Goal: Find specific page/section: Find specific page/section

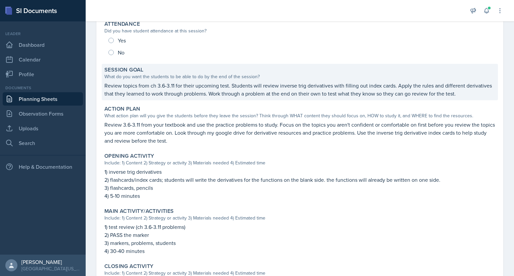
scroll to position [81, 0]
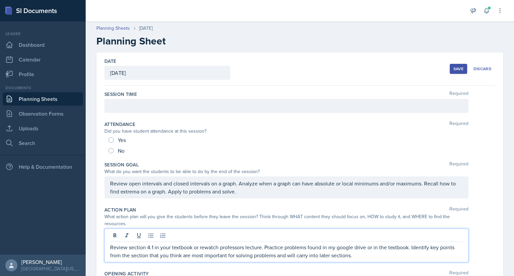
click at [177, 107] on div at bounding box center [286, 106] width 364 height 14
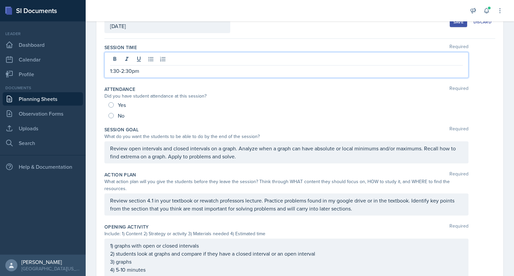
scroll to position [60, 0]
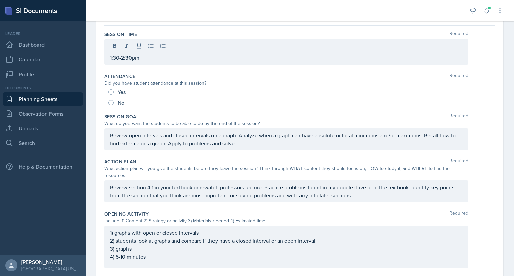
drag, startPoint x: 109, startPoint y: 135, endPoint x: 239, endPoint y: 143, distance: 129.8
click at [239, 143] on div "Review open intervals and closed intervals on a graph. Analyze when a graph can…" at bounding box center [286, 139] width 364 height 22
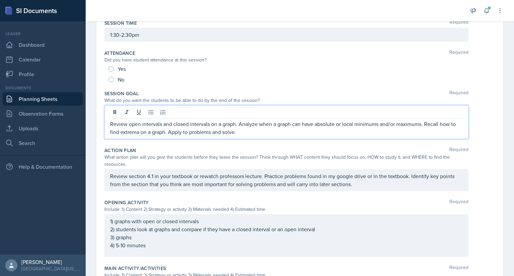
drag, startPoint x: 241, startPoint y: 132, endPoint x: 102, endPoint y: 120, distance: 138.7
click at [102, 120] on div "Date [DATE] [DATE] 28 29 30 1 2 3 4 5 6 7 8 9 10 11 12 13 14 15 16 17 18 19 20 …" at bounding box center [299, 218] width 407 height 475
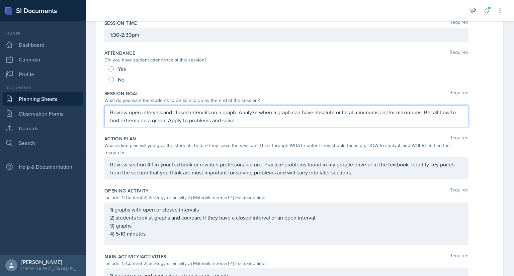
scroll to position [60, 0]
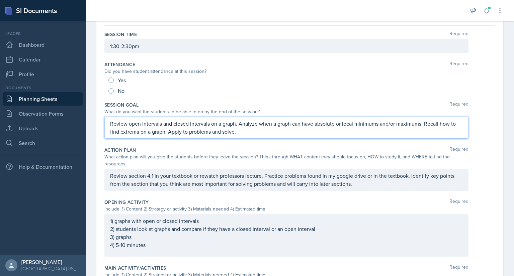
copy p "Review open intervals and closed intervals on a graph. Analyze when a graph can…"
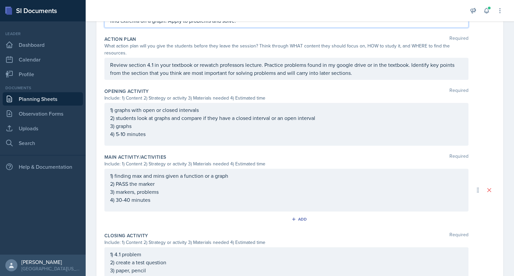
scroll to position [194, 0]
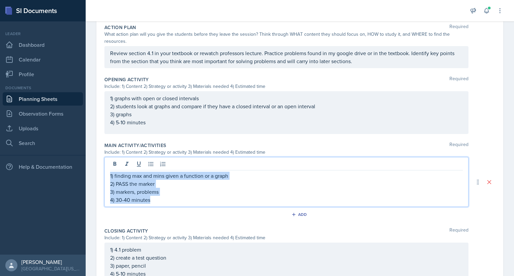
drag, startPoint x: 153, startPoint y: 202, endPoint x: 106, endPoint y: 178, distance: 52.5
click at [106, 178] on div "1) finding max and mins given a function or a graph 2) PASS the marker 3) marke…" at bounding box center [286, 182] width 364 height 50
click at [178, 203] on p "4) 30-40 minutes" at bounding box center [286, 200] width 353 height 8
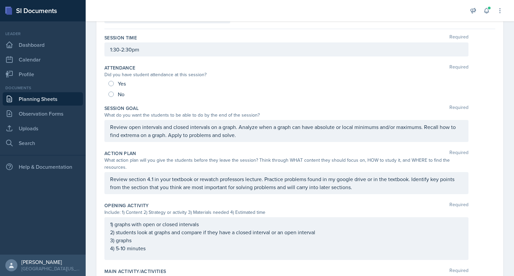
scroll to position [68, 0]
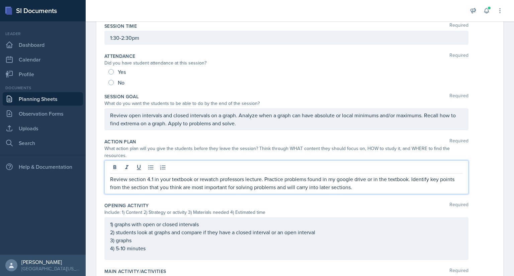
drag, startPoint x: 359, startPoint y: 186, endPoint x: 100, endPoint y: 176, distance: 258.9
click at [100, 176] on div "Date [DATE] [DATE] 28 29 30 1 2 3 4 5 6 7 8 9 10 11 12 13 14 15 16 17 18 19 20 …" at bounding box center [299, 225] width 407 height 483
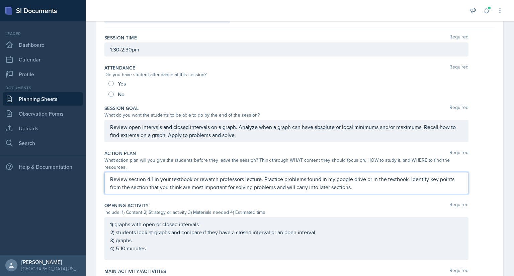
copy p "Review section 4.1 in your textbook or rewatch professors lecture. Practice pro…"
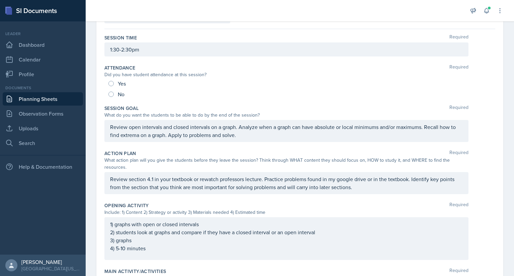
scroll to position [68, 0]
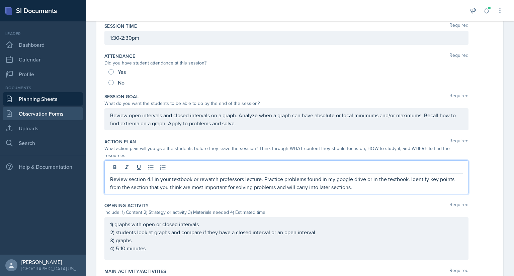
click at [30, 113] on link "Observation Forms" at bounding box center [43, 113] width 80 height 13
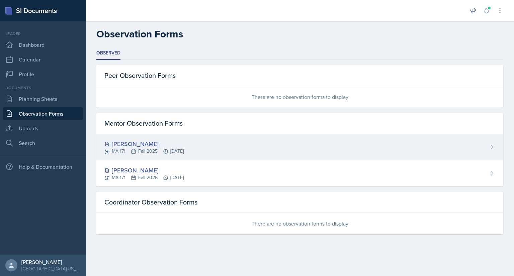
click at [184, 147] on div "[PERSON_NAME]" at bounding box center [143, 144] width 79 height 9
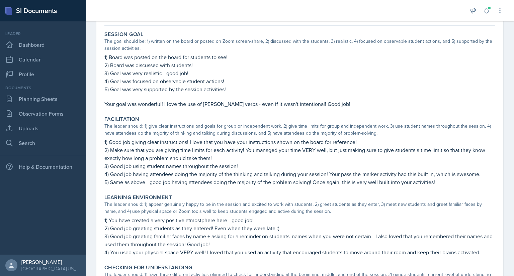
scroll to position [79, 0]
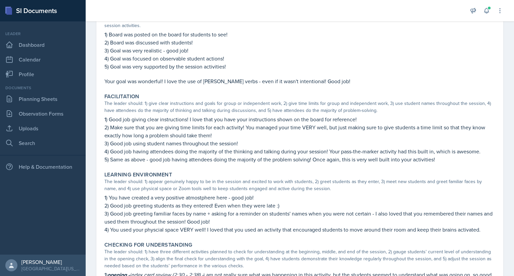
click at [335, 163] on div "Facilitation The leader should: 1) give clear instructions and goals for group …" at bounding box center [300, 129] width 396 height 76
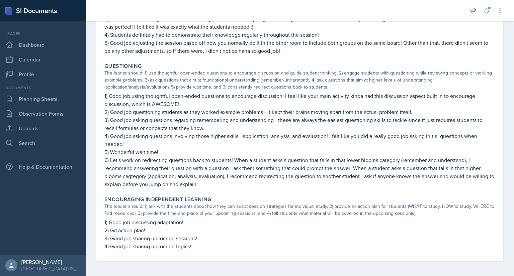
scroll to position [384, 0]
click at [203, 224] on p "1) Good job discussing adaptation!" at bounding box center [299, 223] width 391 height 8
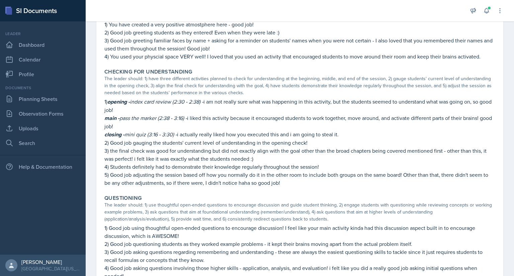
scroll to position [0, 0]
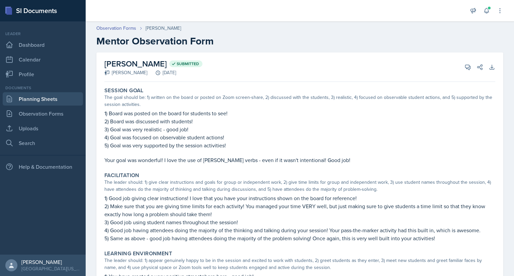
click at [48, 99] on link "Planning Sheets" at bounding box center [43, 98] width 80 height 13
